Goal: Task Accomplishment & Management: Manage account settings

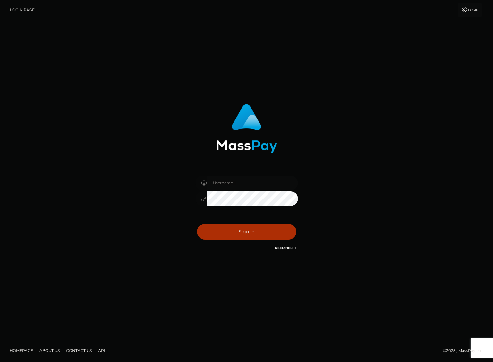
click at [223, 181] on input "text" at bounding box center [252, 183] width 91 height 14
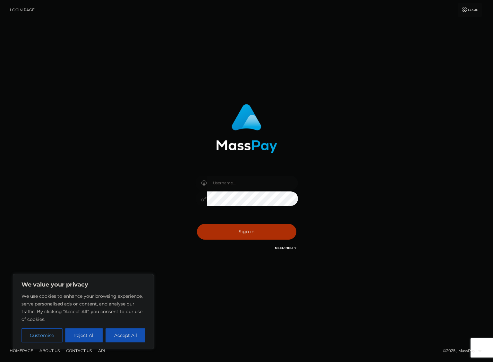
type input "[EMAIL_ADDRESS][DOMAIN_NAME]"
click at [239, 233] on button "Sign in" at bounding box center [246, 232] width 99 height 16
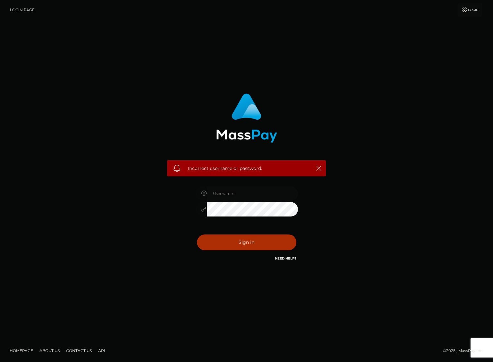
click at [233, 194] on input "text" at bounding box center [252, 193] width 91 height 14
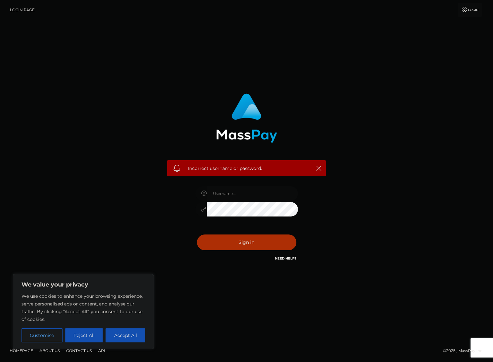
type input "[EMAIL_ADDRESS][DOMAIN_NAME]"
drag, startPoint x: 200, startPoint y: 212, endPoint x: 204, endPoint y: 212, distance: 4.5
click at [200, 212] on div at bounding box center [201, 209] width 12 height 14
click at [197, 234] on button "Sign in" at bounding box center [246, 242] width 99 height 16
click at [213, 241] on button "Sign in" at bounding box center [246, 242] width 99 height 16
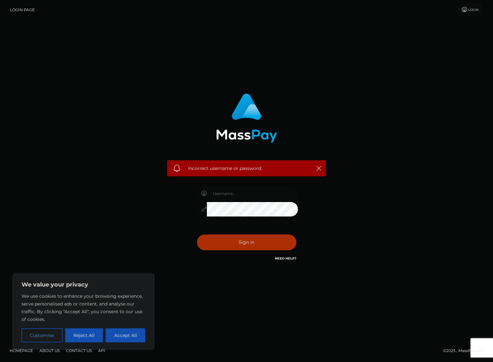
click at [251, 191] on input "text" at bounding box center [252, 193] width 91 height 14
click at [234, 195] on input "text" at bounding box center [252, 193] width 91 height 14
type input "KnightRavie"
click at [225, 242] on button "Sign in" at bounding box center [246, 242] width 99 height 16
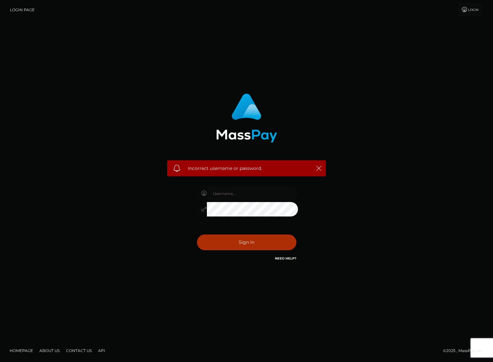
click at [225, 192] on input "text" at bounding box center [252, 193] width 91 height 14
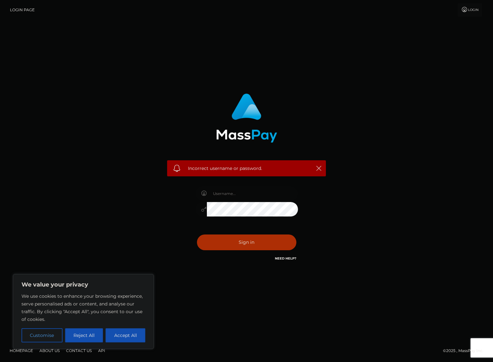
click at [46, 97] on div "Incorrect username or password." at bounding box center [246, 180] width 493 height 281
